Goal: Task Accomplishment & Management: Use online tool/utility

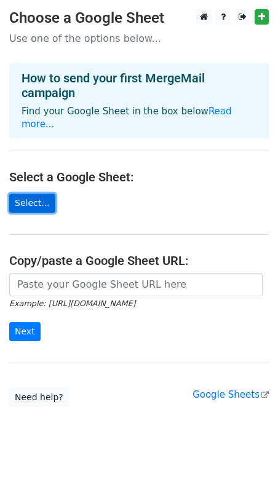
click at [36, 194] on link "Select..." at bounding box center [32, 203] width 46 height 19
click at [28, 213] on main "Choose a Google Sheet Use one of the options below... How to send your first Me…" at bounding box center [139, 208] width 278 height 398
click at [35, 194] on link "Select..." at bounding box center [32, 203] width 46 height 19
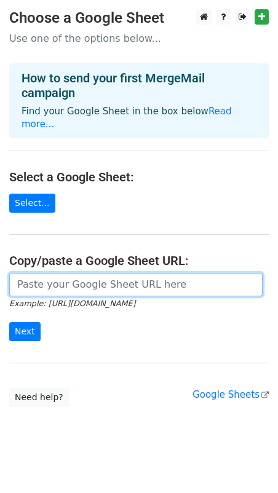
click at [47, 273] on input "url" at bounding box center [135, 284] width 253 height 23
paste input "https://docs.google.com/spreadsheets/d/1cn-GmqD0RW3vXG9_fo2qvNwqb2-6W6MqlVvxWYY…"
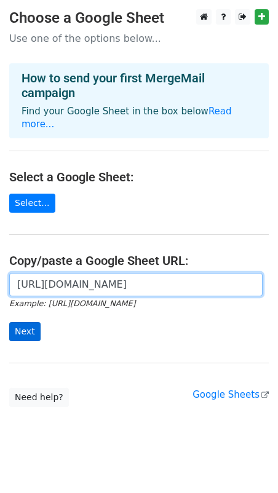
type input "https://docs.google.com/spreadsheets/d/1cn-GmqD0RW3vXG9_fo2qvNwqb2-6W6MqlVvxWYY…"
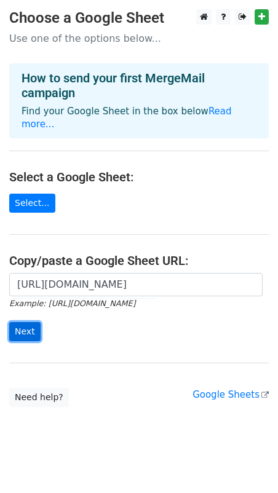
click at [17, 322] on input "Next" at bounding box center [24, 331] width 31 height 19
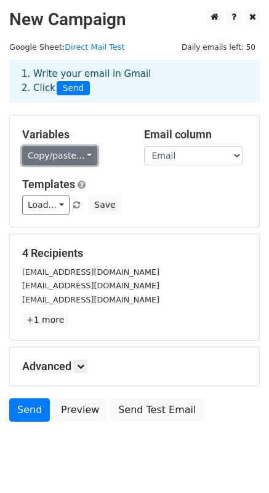
click at [79, 152] on link "Copy/paste..." at bounding box center [59, 155] width 75 height 19
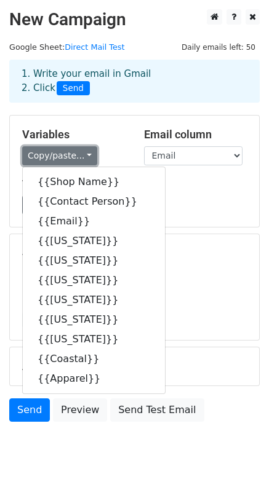
click at [80, 154] on link "Copy/paste..." at bounding box center [59, 155] width 75 height 19
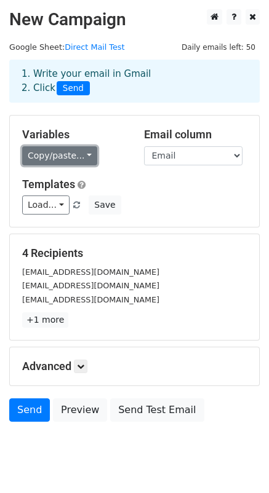
click at [82, 152] on link "Copy/paste..." at bounding box center [59, 155] width 75 height 19
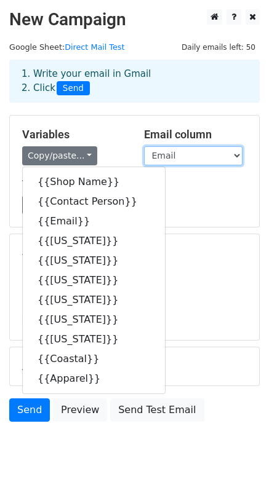
click at [237, 155] on select "Shop Name Contact Person Email Connecticut Massachusetts New Hampshire New York…" at bounding box center [193, 155] width 98 height 19
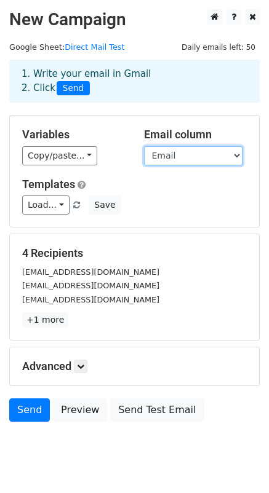
click at [237, 155] on select "Shop Name Contact Person Email Connecticut Massachusetts New Hampshire New York…" at bounding box center [193, 155] width 98 height 19
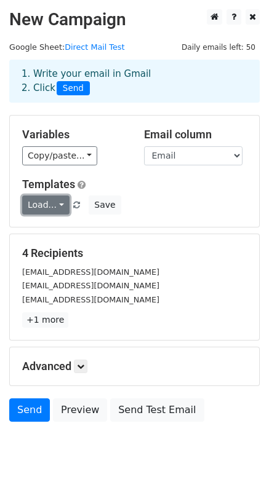
click at [58, 204] on link "Load..." at bounding box center [45, 205] width 47 height 19
click at [51, 230] on h6 "No templates saved" at bounding box center [80, 233] width 115 height 20
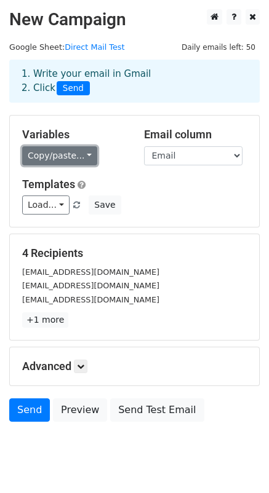
click at [79, 154] on link "Copy/paste..." at bounding box center [59, 155] width 75 height 19
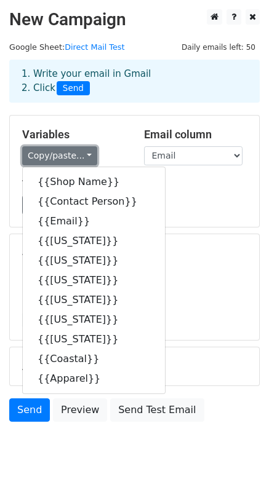
click at [79, 154] on link "Copy/paste..." at bounding box center [59, 155] width 75 height 19
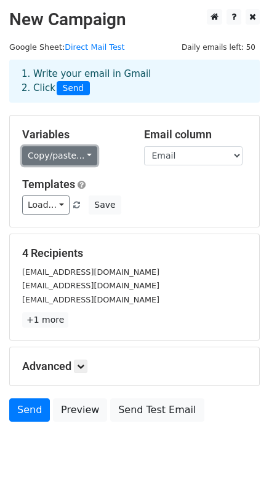
click at [79, 154] on link "Copy/paste..." at bounding box center [59, 155] width 75 height 19
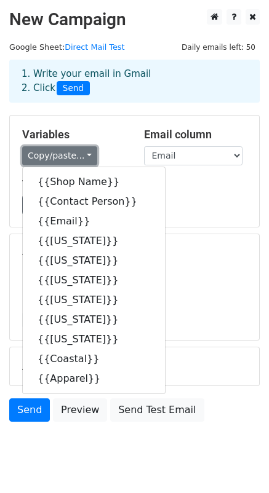
click at [79, 154] on link "Copy/paste..." at bounding box center [59, 155] width 75 height 19
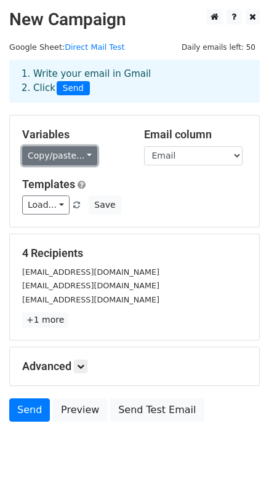
click at [79, 158] on link "Copy/paste..." at bounding box center [59, 155] width 75 height 19
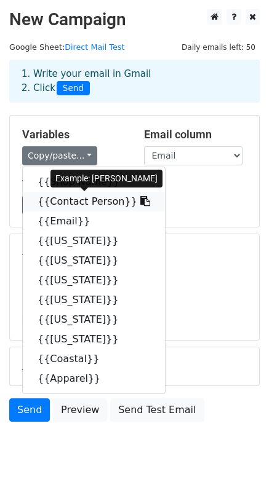
click at [83, 199] on link "{{Contact Person}}" at bounding box center [94, 202] width 142 height 20
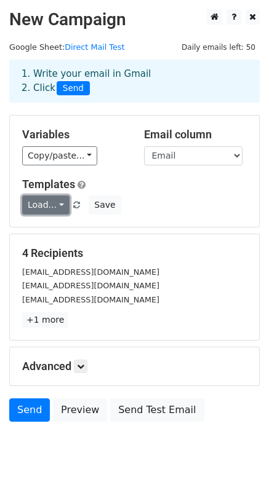
click at [58, 205] on link "Load..." at bounding box center [45, 205] width 47 height 19
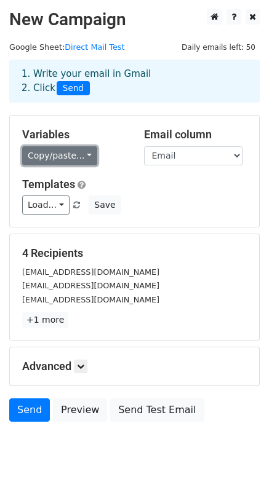
click at [82, 156] on link "Copy/paste..." at bounding box center [59, 155] width 75 height 19
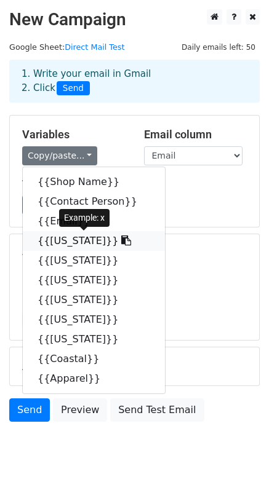
click at [86, 242] on link "{{[US_STATE]}}" at bounding box center [94, 241] width 142 height 20
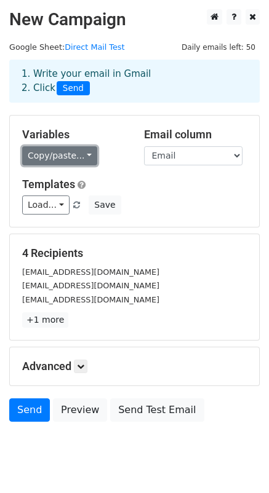
click at [82, 154] on link "Copy/paste..." at bounding box center [59, 155] width 75 height 19
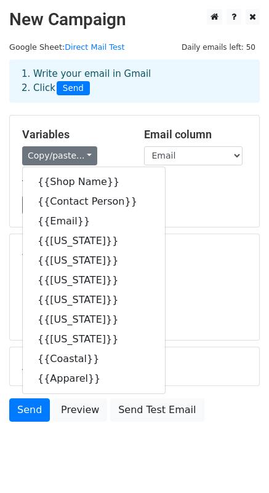
click at [199, 248] on h5 "4 Recipients" at bounding box center [134, 254] width 224 height 14
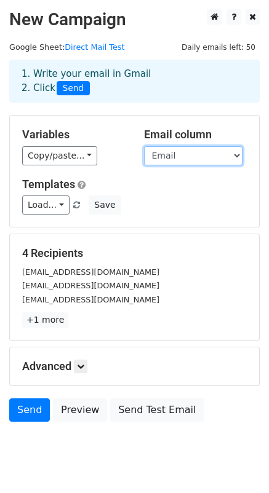
click at [236, 157] on select "Shop Name Contact Person Email Connecticut Massachusetts New Hampshire New York…" at bounding box center [193, 155] width 98 height 19
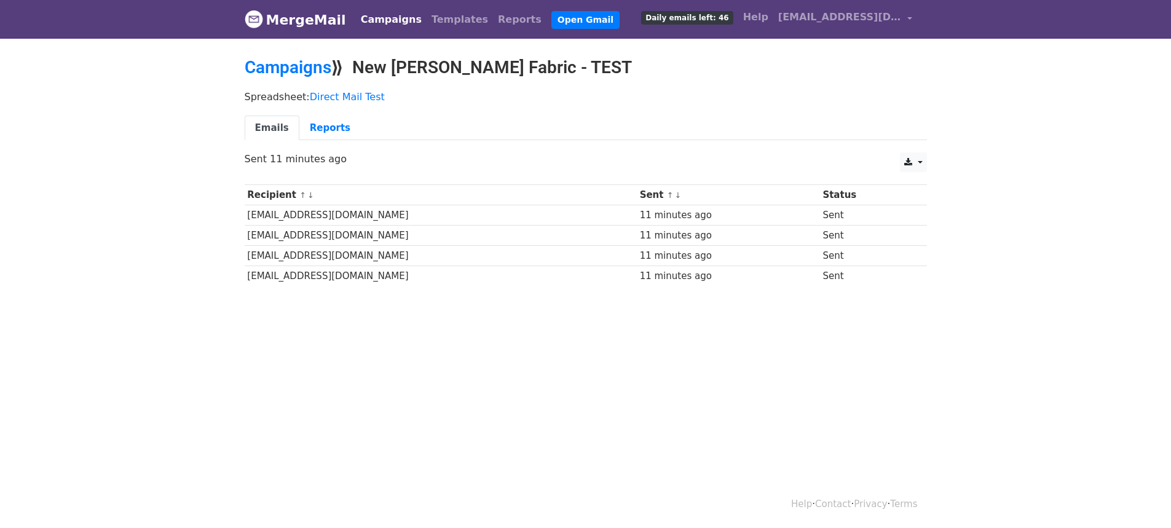
scroll to position [2, 0]
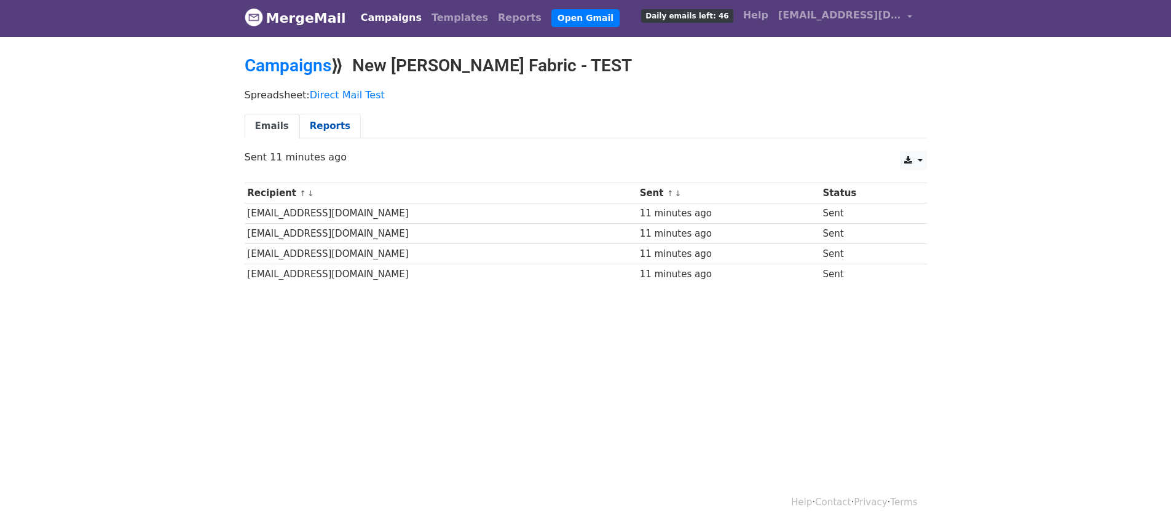
click at [320, 124] on link "Reports" at bounding box center [329, 126] width 61 height 25
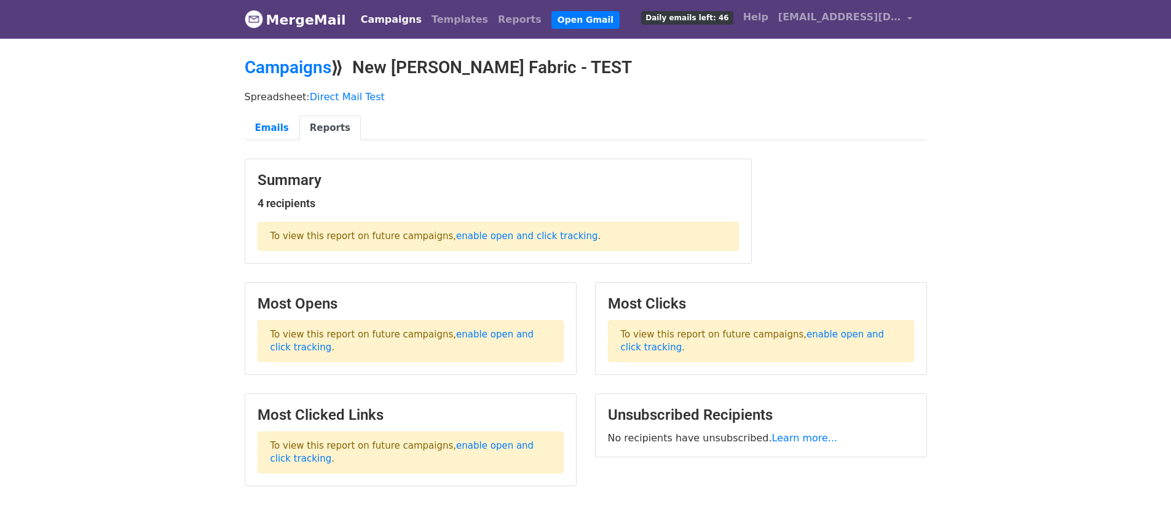
scroll to position [61, 0]
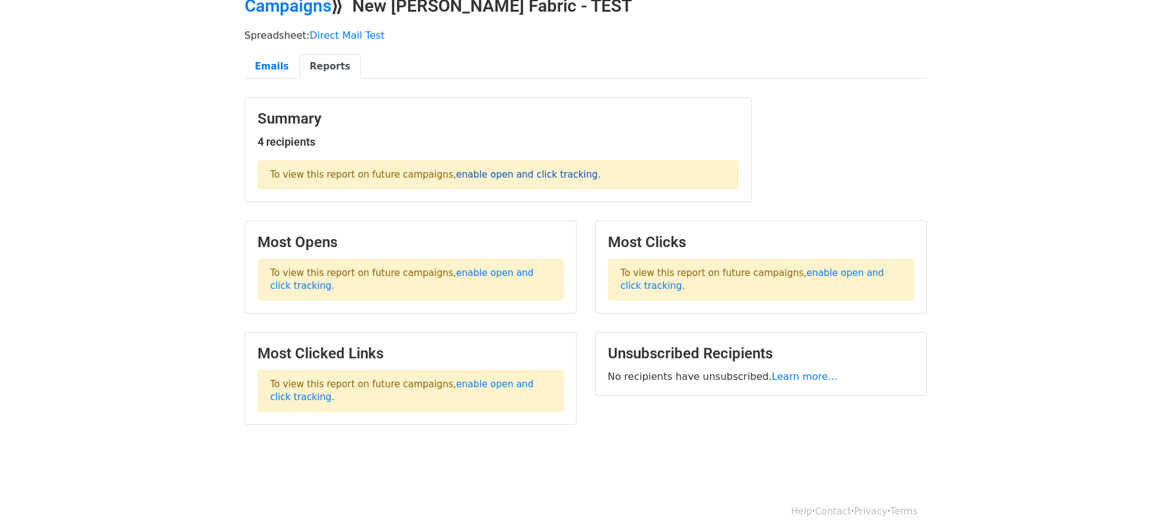
click at [523, 176] on link "enable open and click tracking" at bounding box center [526, 174] width 141 height 11
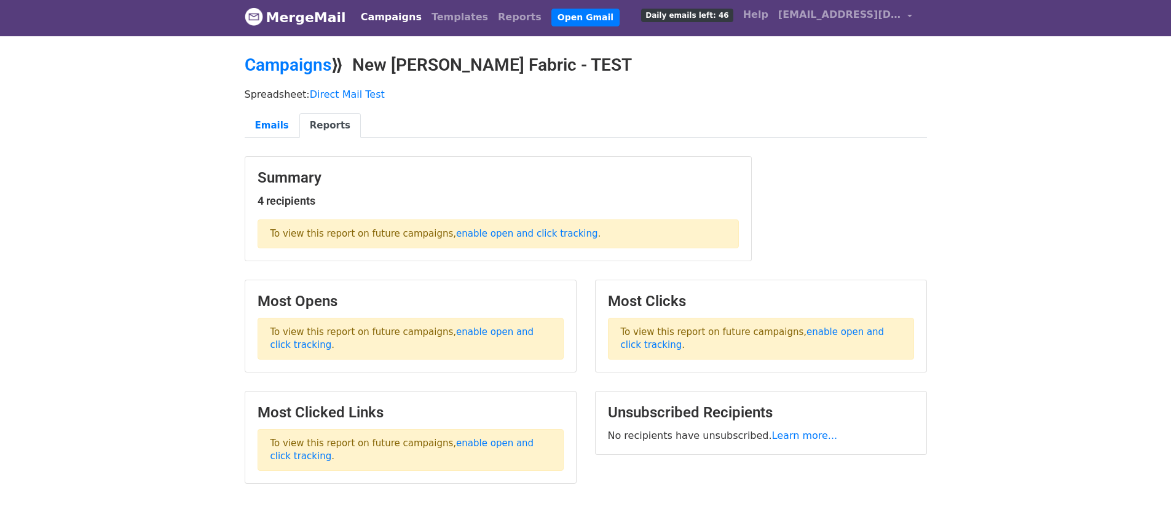
scroll to position [0, 0]
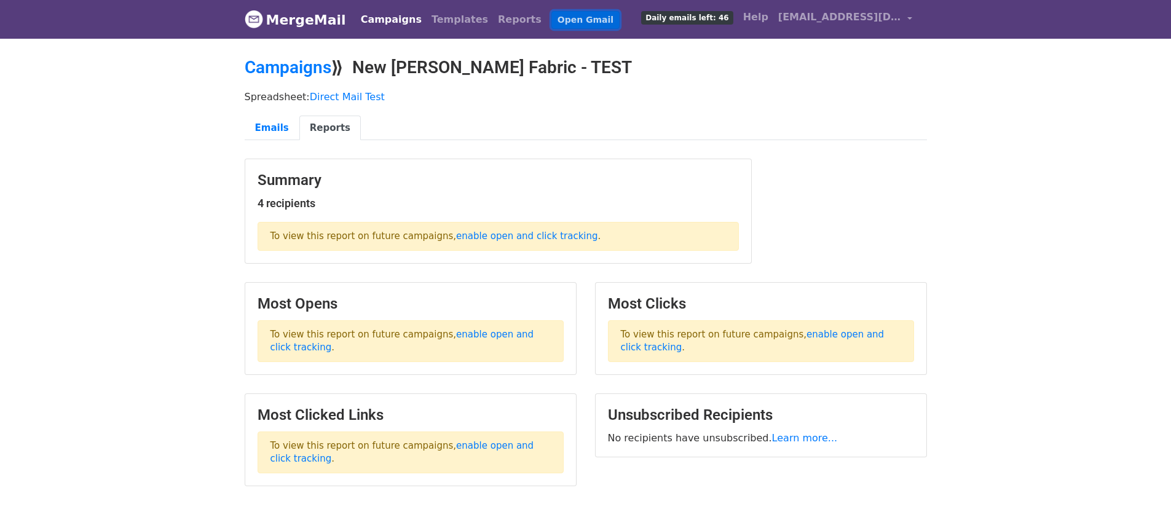
click at [559, 20] on link "Open Gmail" at bounding box center [586, 20] width 68 height 18
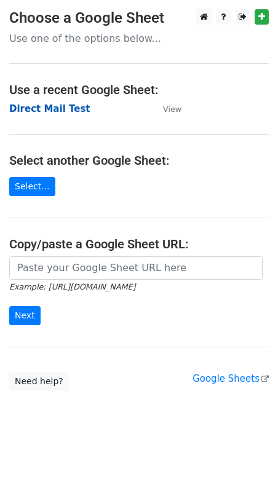
click at [52, 109] on strong "Direct Mail Test" at bounding box center [49, 108] width 81 height 11
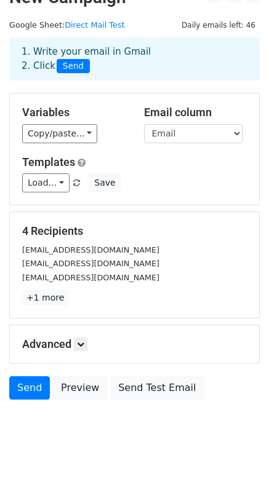
scroll to position [33, 0]
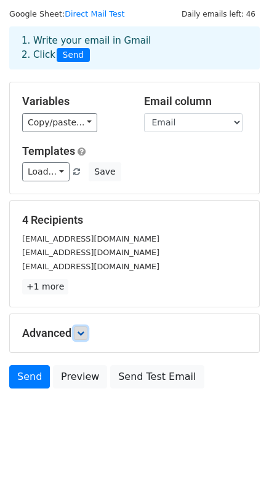
click at [87, 333] on link at bounding box center [81, 334] width 14 height 14
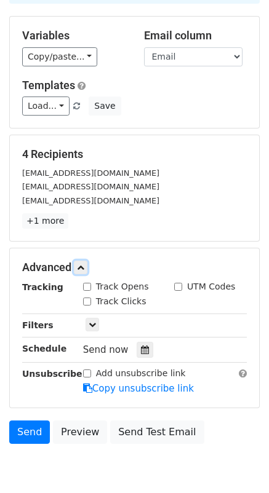
scroll to position [154, 0]
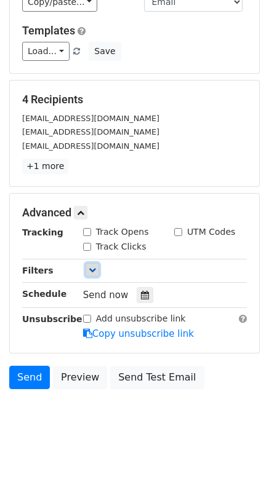
click at [95, 270] on icon at bounding box center [92, 269] width 7 height 7
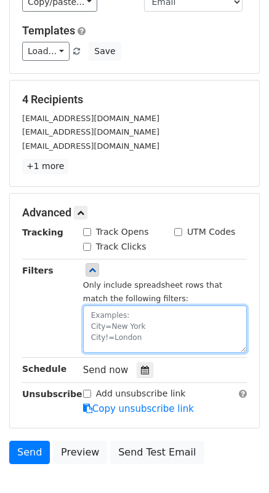
click at [102, 314] on textarea at bounding box center [165, 329] width 164 height 47
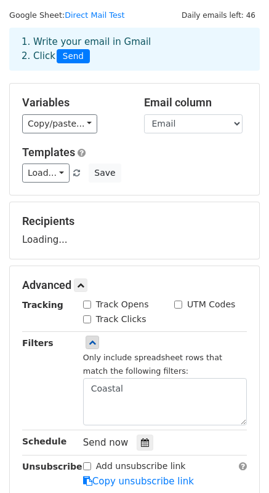
scroll to position [31, 0]
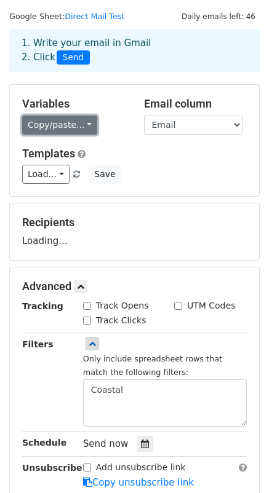
click at [79, 123] on link "Copy/paste..." at bounding box center [59, 125] width 75 height 19
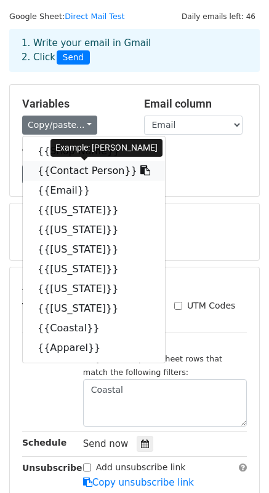
click at [72, 172] on link "{{Contact Person}}" at bounding box center [94, 171] width 142 height 20
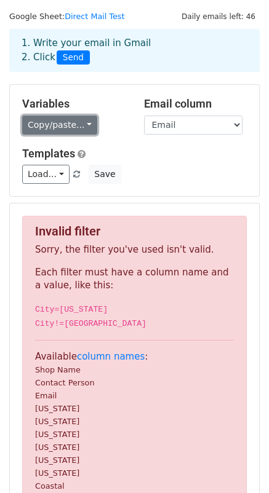
click at [81, 124] on link "Copy/paste..." at bounding box center [59, 125] width 75 height 19
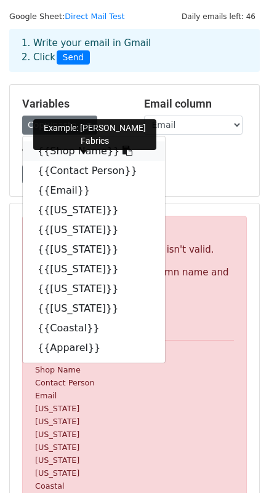
click at [85, 150] on link "{{Shop Name}}" at bounding box center [94, 151] width 142 height 20
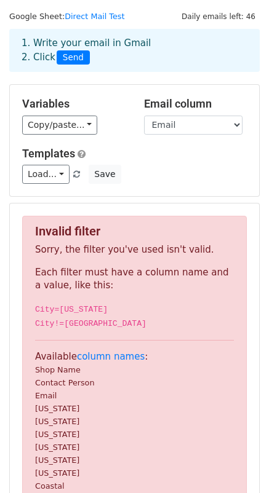
click at [146, 190] on div "Variables Copy/paste... {{Shop Name}} {{Contact Person}} {{Email}} {{[US_STATE]…" at bounding box center [134, 140] width 249 height 111
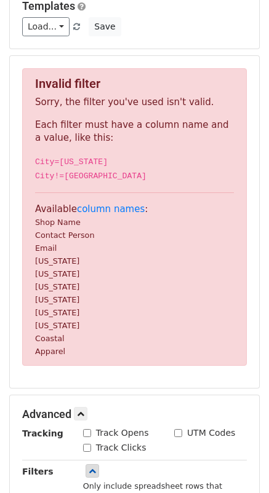
scroll to position [256, 0]
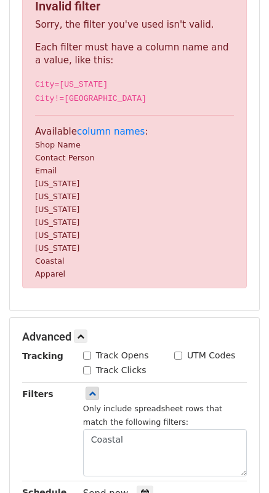
click at [48, 259] on small "Coastal" at bounding box center [50, 260] width 30 height 9
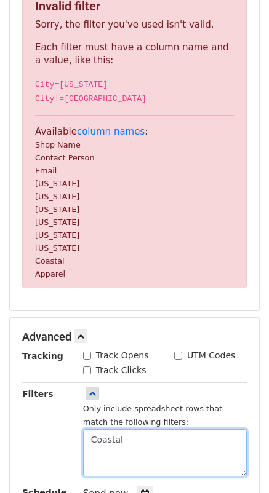
click at [130, 438] on textarea "Coastal" at bounding box center [165, 452] width 164 height 47
drag, startPoint x: 130, startPoint y: 437, endPoint x: 52, endPoint y: 434, distance: 78.8
click at [52, 434] on div "Filters Only include spreadsheet rows that match the following filters: Coastal" at bounding box center [134, 431] width 243 height 89
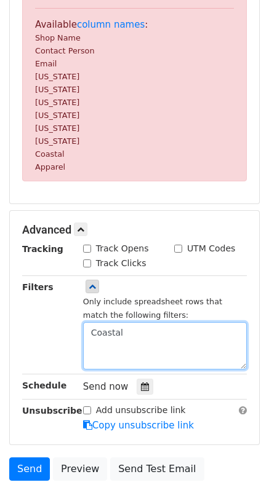
scroll to position [379, 0]
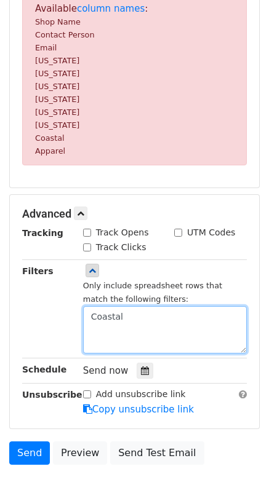
click at [138, 319] on textarea "Coastal" at bounding box center [165, 329] width 164 height 47
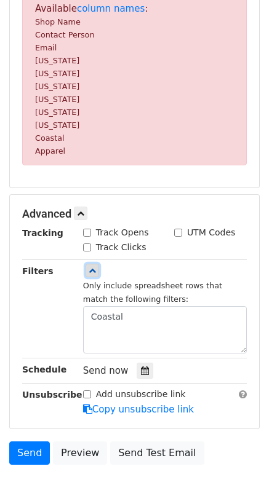
click at [93, 273] on icon at bounding box center [92, 270] width 7 height 7
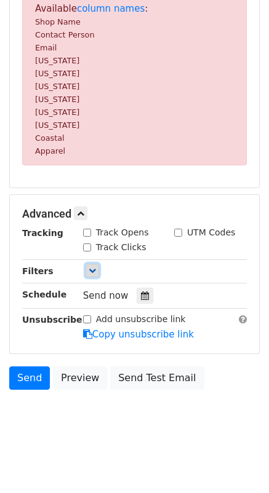
click at [93, 271] on icon at bounding box center [92, 270] width 7 height 7
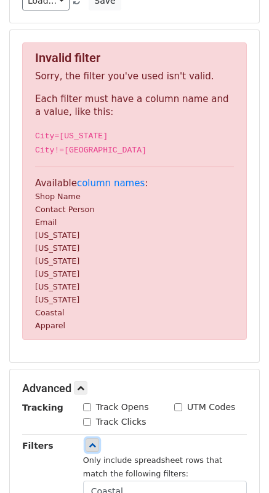
scroll to position [194, 0]
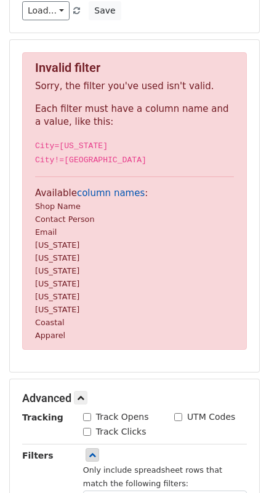
click at [111, 192] on link "column names" at bounding box center [111, 193] width 68 height 11
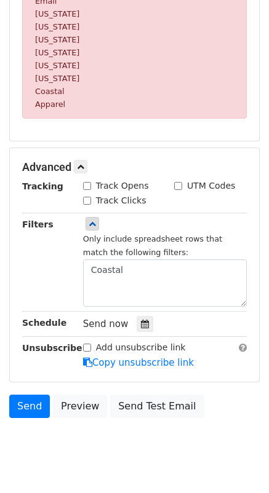
scroll to position [440, 0]
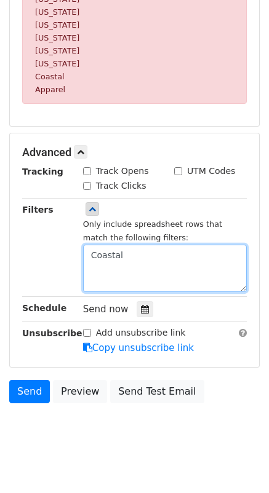
click at [135, 256] on textarea "Coastal" at bounding box center [165, 268] width 164 height 47
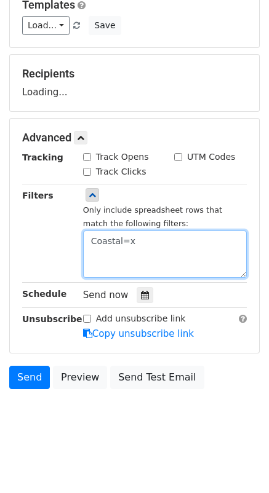
type textarea "Coastal=x"
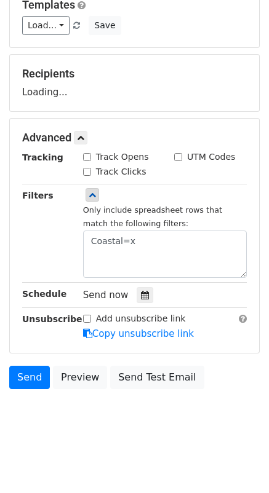
click at [39, 256] on div "Filters" at bounding box center [43, 233] width 61 height 89
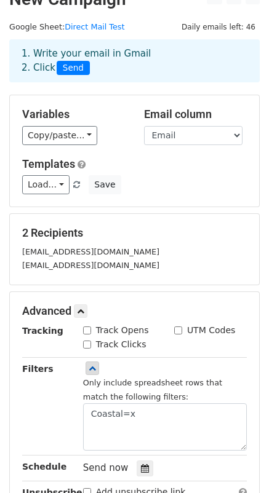
scroll to position [0, 0]
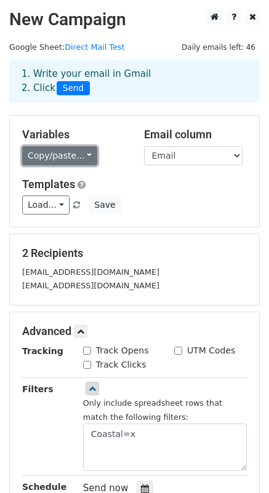
click at [84, 157] on link "Copy/paste..." at bounding box center [59, 155] width 75 height 19
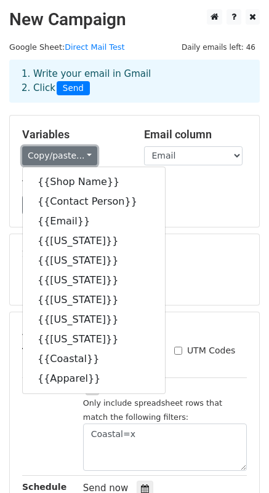
click at [82, 156] on link "Copy/paste..." at bounding box center [59, 155] width 75 height 19
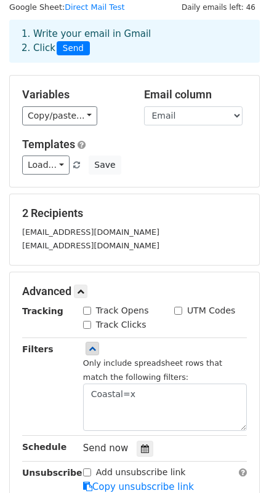
scroll to position [61, 0]
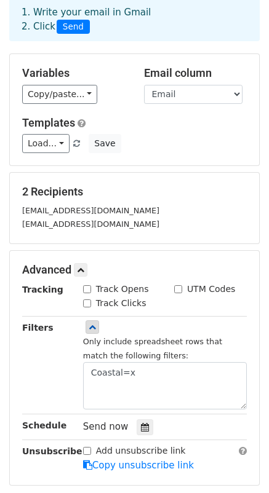
click at [87, 291] on input "Track Opens" at bounding box center [87, 289] width 8 height 8
checkbox input "true"
click at [86, 301] on input "Track Clicks" at bounding box center [87, 303] width 8 height 8
checkbox input "true"
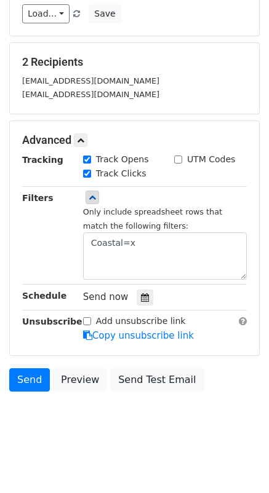
scroll to position [193, 0]
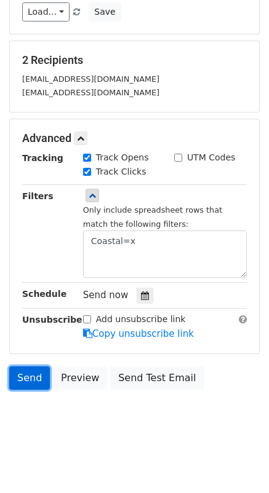
click at [30, 374] on link "Send" at bounding box center [29, 377] width 41 height 23
